Goal: Navigation & Orientation: Find specific page/section

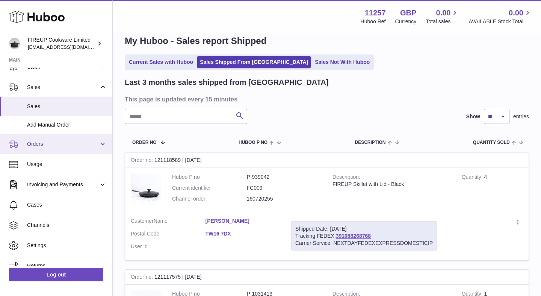
scroll to position [62, 0]
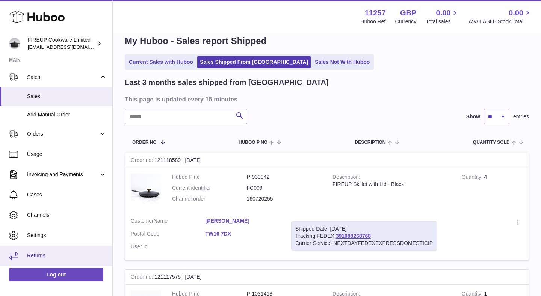
click at [61, 257] on span "Returns" at bounding box center [67, 255] width 80 height 7
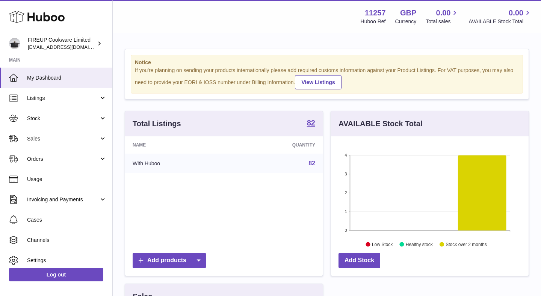
scroll to position [117, 198]
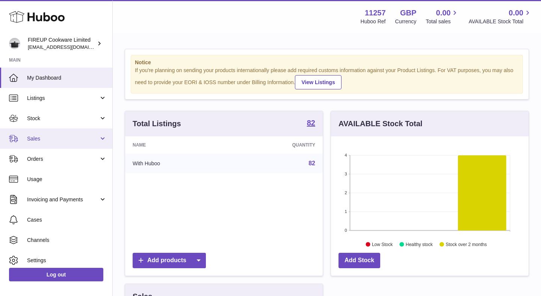
click at [62, 145] on link "Sales" at bounding box center [56, 138] width 112 height 20
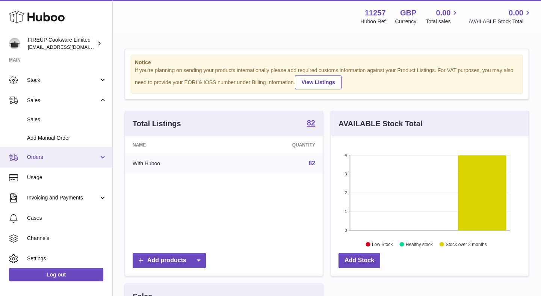
scroll to position [62, 0]
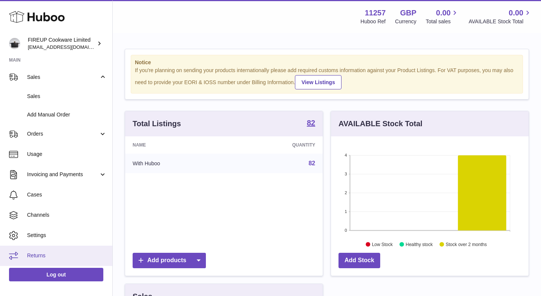
click at [50, 252] on link "Returns" at bounding box center [56, 256] width 112 height 20
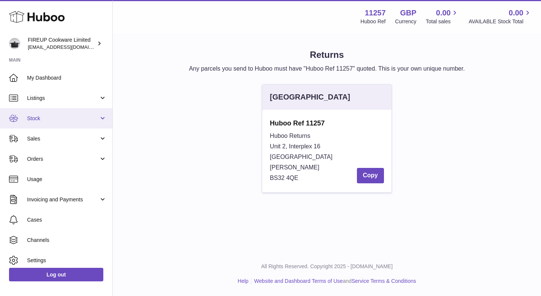
click at [70, 119] on span "Stock" at bounding box center [63, 118] width 72 height 7
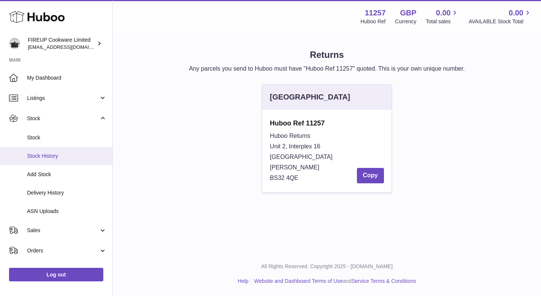
click at [61, 156] on span "Stock History" at bounding box center [67, 155] width 80 height 7
